Goal: Information Seeking & Learning: Understand process/instructions

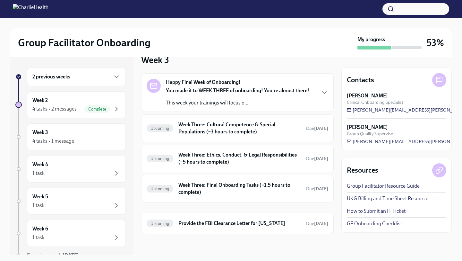
click at [69, 100] on div "Week 2 4 tasks • 2 messages Complete" at bounding box center [76, 105] width 88 height 16
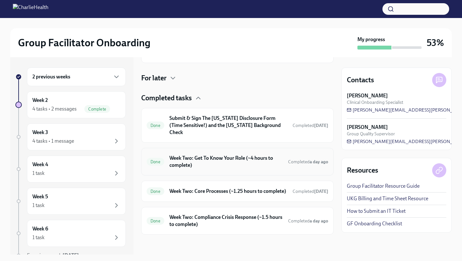
click at [191, 157] on h6 "Week Two: Get To Know Your Role (~4 hours to complete)" at bounding box center [227, 161] width 114 height 14
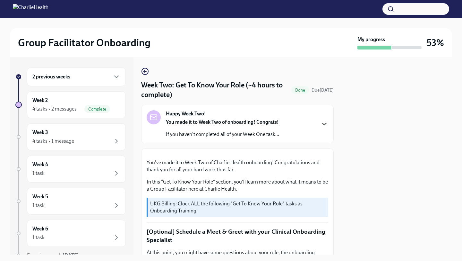
click at [323, 121] on icon "button" at bounding box center [325, 124] width 8 height 8
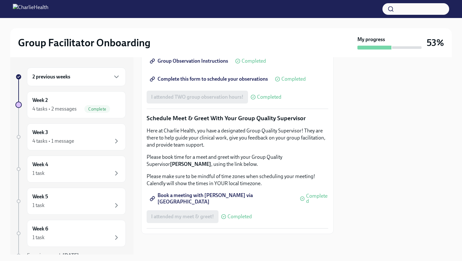
scroll to position [819, 0]
click at [84, 109] on div "4 tasks • 2 messages Complete" at bounding box center [76, 109] width 88 height 8
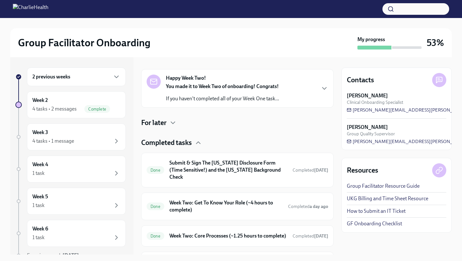
scroll to position [139, 0]
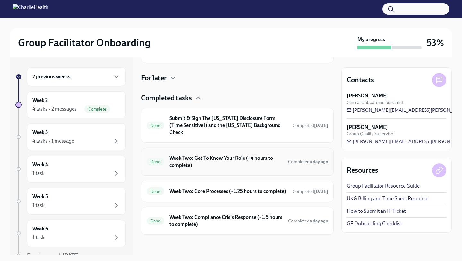
click at [232, 156] on h6 "Week Two: Get To Know Your Role (~4 hours to complete)" at bounding box center [227, 161] width 114 height 14
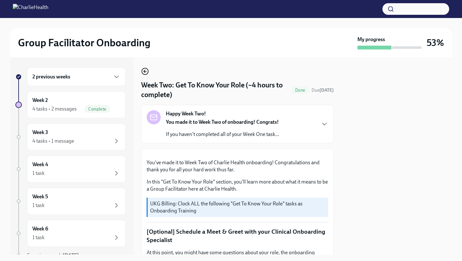
click at [146, 71] on icon "button" at bounding box center [145, 71] width 8 height 8
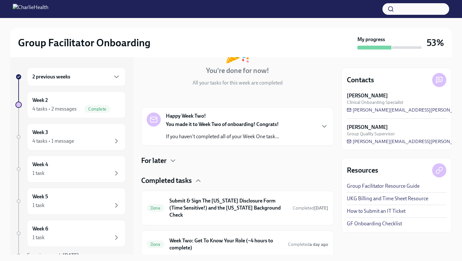
scroll to position [139, 0]
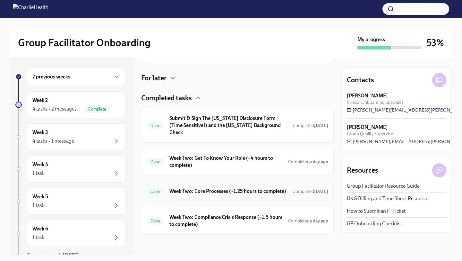
click at [241, 188] on h6 "Week Two: Core Processes (~1.25 hours to complete)" at bounding box center [229, 191] width 118 height 7
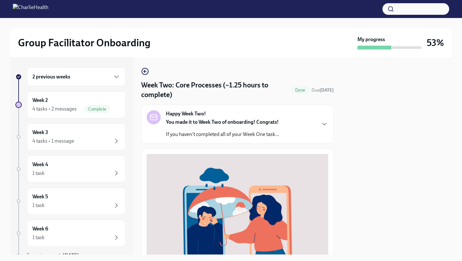
click at [144, 64] on div "Week Two: Core Processes (~1.25 hours to complete) Done Due [DATE] Happy Week T…" at bounding box center [237, 155] width 193 height 197
click at [145, 72] on icon "button" at bounding box center [145, 71] width 8 height 8
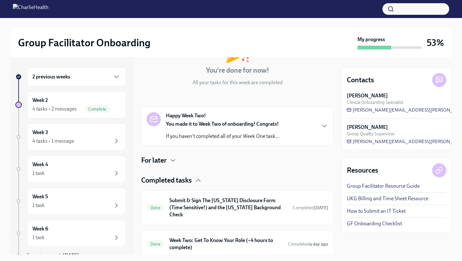
scroll to position [139, 0]
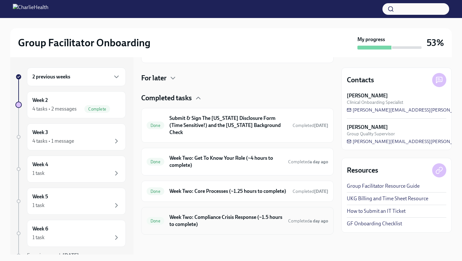
click at [225, 219] on h6 "Week Two: Compliance Crisis Response (~1.5 hours to complete)" at bounding box center [227, 221] width 114 height 14
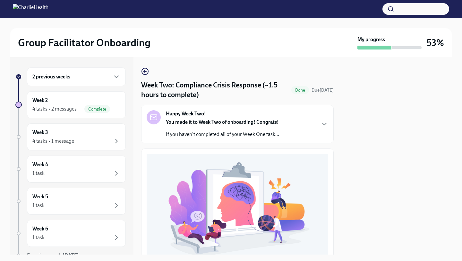
scroll to position [179, 0]
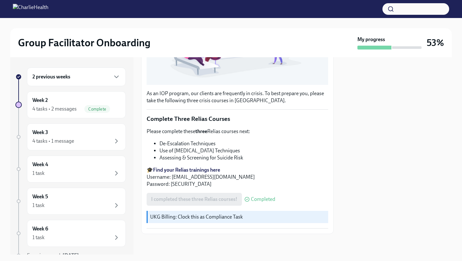
click at [72, 80] on div "2 previous weeks" at bounding box center [76, 77] width 88 height 8
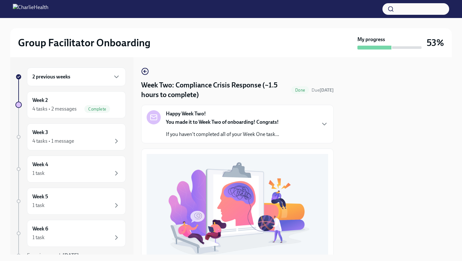
click at [88, 81] on div "2 previous weeks" at bounding box center [76, 76] width 99 height 19
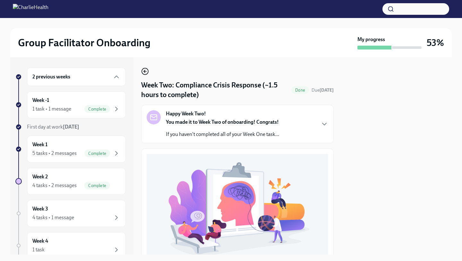
click at [147, 70] on icon "button" at bounding box center [145, 71] width 8 height 8
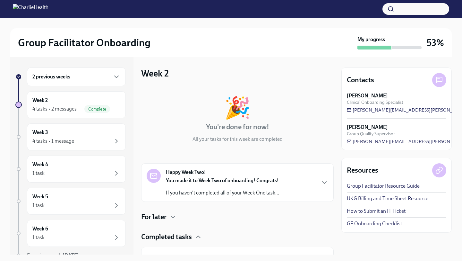
click at [76, 79] on div "2 previous weeks" at bounding box center [76, 77] width 88 height 8
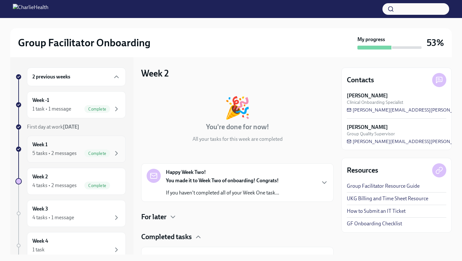
click at [69, 141] on div "Week 1 5 tasks • 2 messages Complete" at bounding box center [76, 149] width 88 height 16
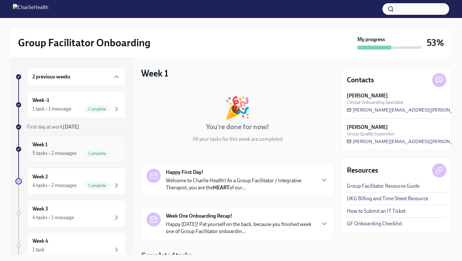
click at [92, 141] on div "Week 1 5 tasks • 2 messages Complete" at bounding box center [76, 149] width 88 height 16
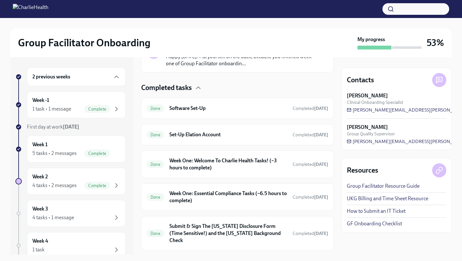
scroll to position [177, 0]
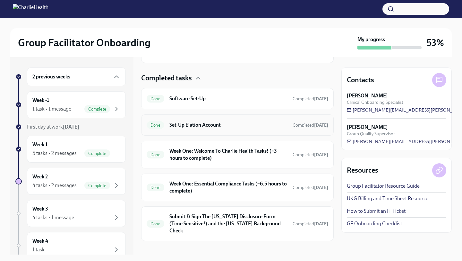
click at [190, 121] on h6 "Set-Up Elation Account" at bounding box center [229, 124] width 118 height 7
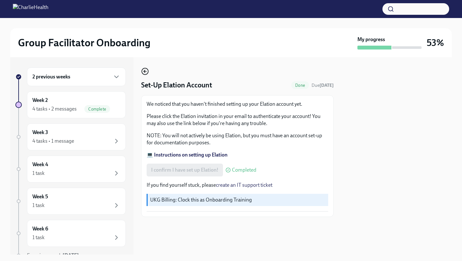
click at [144, 72] on icon "button" at bounding box center [145, 71] width 8 height 8
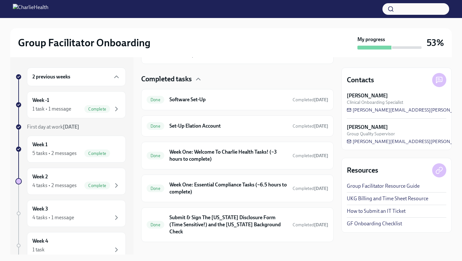
scroll to position [177, 0]
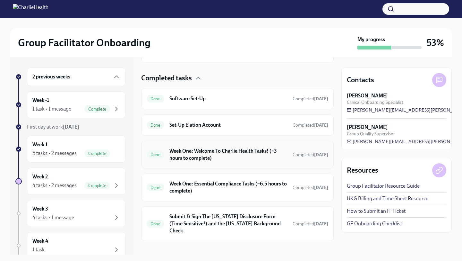
click at [243, 147] on div "Done Week One: Welcome To Charlie Health Tasks! (~3 hours to complete) Complete…" at bounding box center [238, 154] width 182 height 17
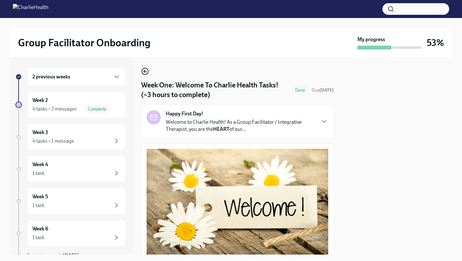
click at [143, 74] on circle "button" at bounding box center [145, 71] width 6 height 6
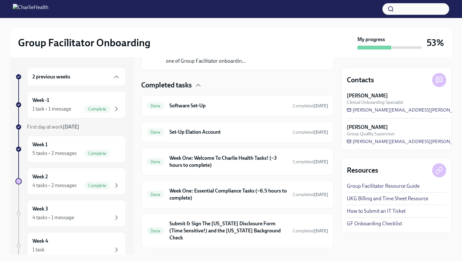
scroll to position [177, 0]
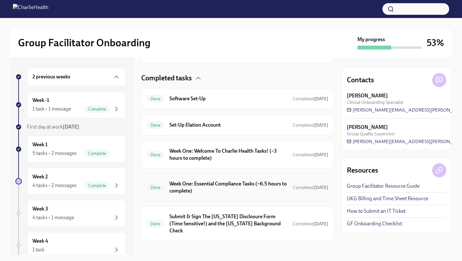
click at [216, 184] on h6 "Week One: Essential Compliance Tasks (~6.5 hours to complete)" at bounding box center [229, 187] width 118 height 14
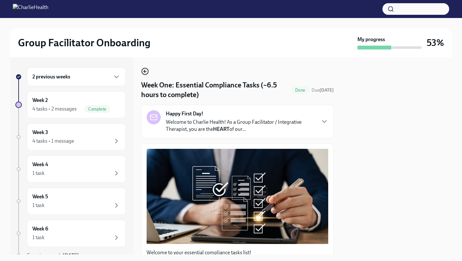
click at [145, 68] on icon "button" at bounding box center [145, 71] width 8 height 8
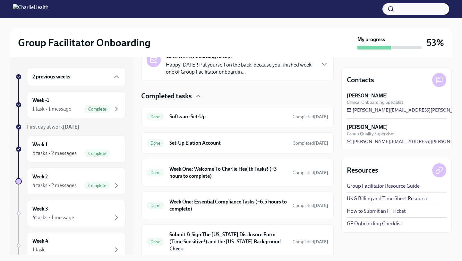
scroll to position [177, 0]
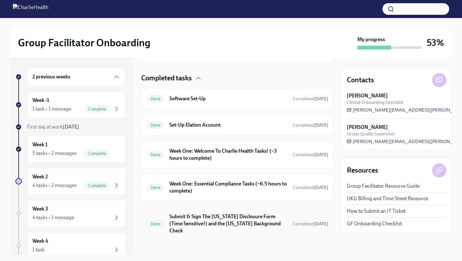
click at [227, 224] on h6 "Submit & Sign The [US_STATE] Disclosure Form (Time Sensitive!) and the [US_STAT…" at bounding box center [229, 223] width 118 height 21
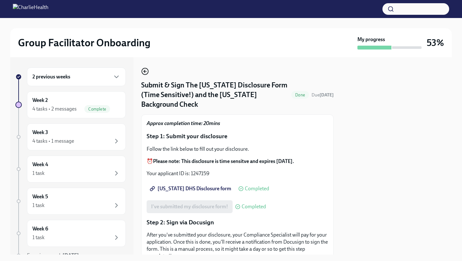
click at [147, 69] on circle "button" at bounding box center [145, 71] width 6 height 6
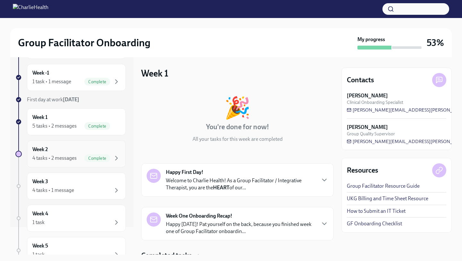
scroll to position [30, 0]
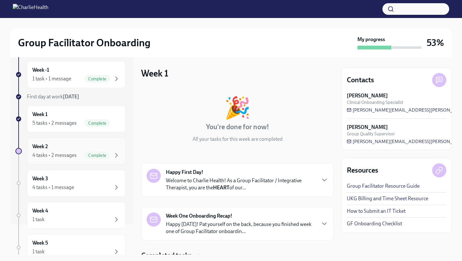
click at [65, 150] on div "Week 2 4 tasks • 2 messages Complete" at bounding box center [76, 151] width 88 height 16
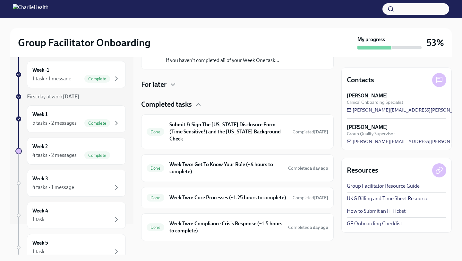
scroll to position [139, 0]
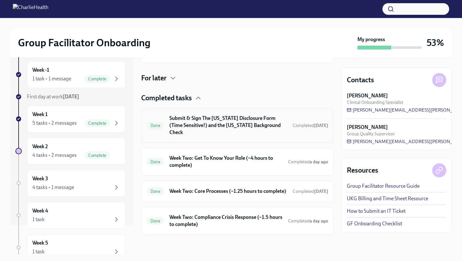
click at [225, 127] on h6 "Submit & Sign The [US_STATE] Disclosure Form (Time Sensitive!) and the [US_STAT…" at bounding box center [229, 125] width 118 height 21
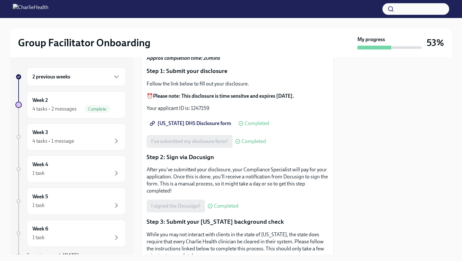
scroll to position [213, 0]
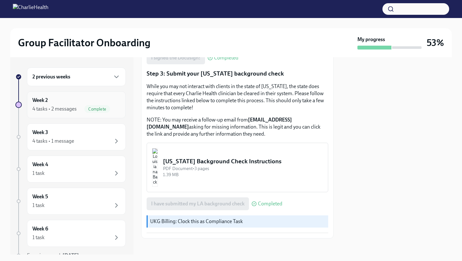
click at [88, 113] on div "Week 2 4 tasks • 2 messages Complete" at bounding box center [76, 104] width 99 height 27
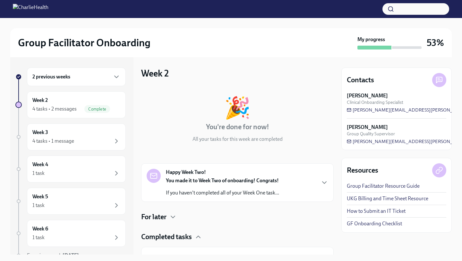
scroll to position [139, 0]
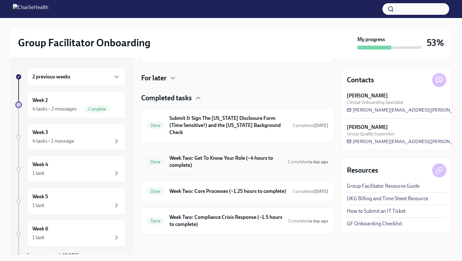
click at [189, 156] on h6 "Week Two: Get To Know Your Role (~4 hours to complete)" at bounding box center [227, 161] width 114 height 14
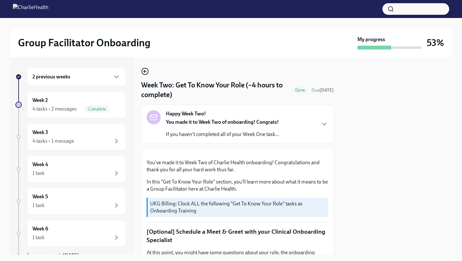
click at [146, 71] on icon "button" at bounding box center [145, 71] width 3 height 0
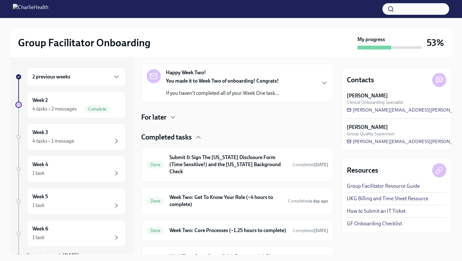
scroll to position [139, 0]
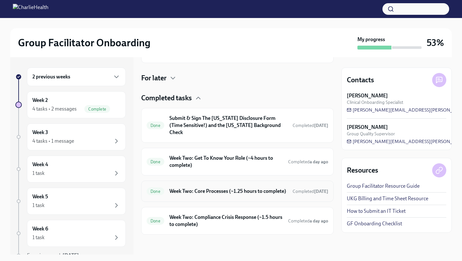
click at [244, 188] on h6 "Week Two: Core Processes (~1.25 hours to complete)" at bounding box center [229, 191] width 118 height 7
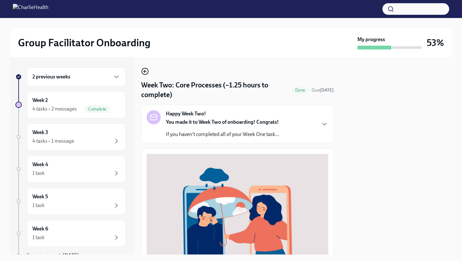
click at [148, 68] on icon "button" at bounding box center [145, 71] width 8 height 8
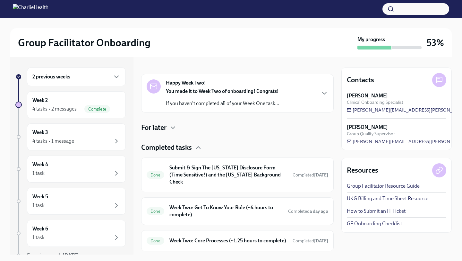
scroll to position [139, 0]
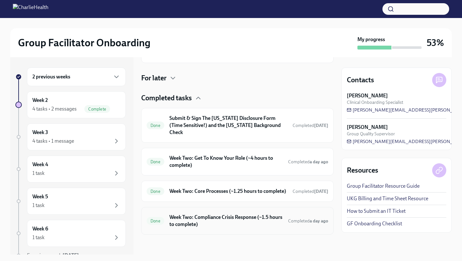
click at [224, 224] on h6 "Week Two: Compliance Crisis Response (~1.5 hours to complete)" at bounding box center [227, 221] width 114 height 14
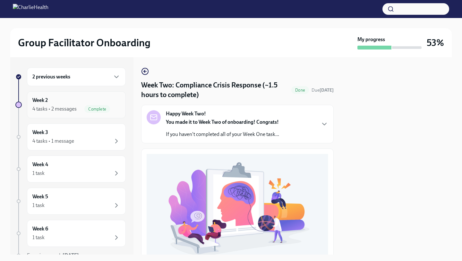
click at [81, 114] on div "Week 2 4 tasks • 2 messages Complete" at bounding box center [76, 104] width 99 height 27
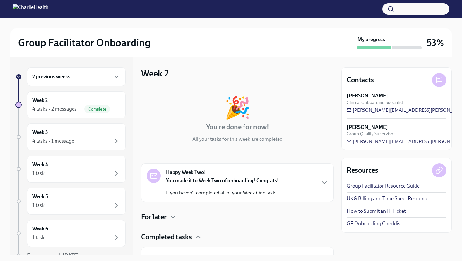
scroll to position [139, 0]
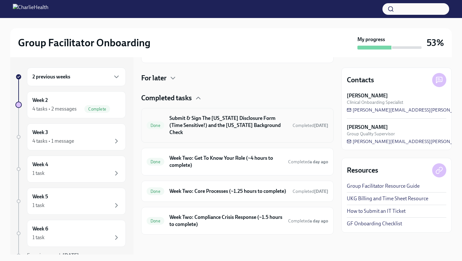
click at [265, 122] on h6 "Submit & Sign The [US_STATE] Disclosure Form (Time Sensitive!) and the [US_STAT…" at bounding box center [229, 125] width 118 height 21
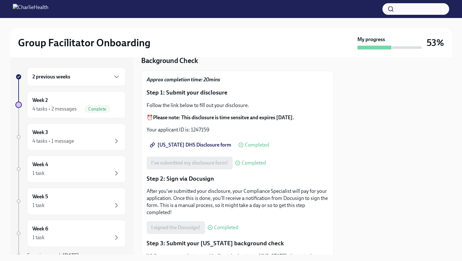
scroll to position [43, 0]
click at [68, 139] on div "4 tasks • 1 message" at bounding box center [53, 140] width 42 height 7
